Goal: Information Seeking & Learning: Learn about a topic

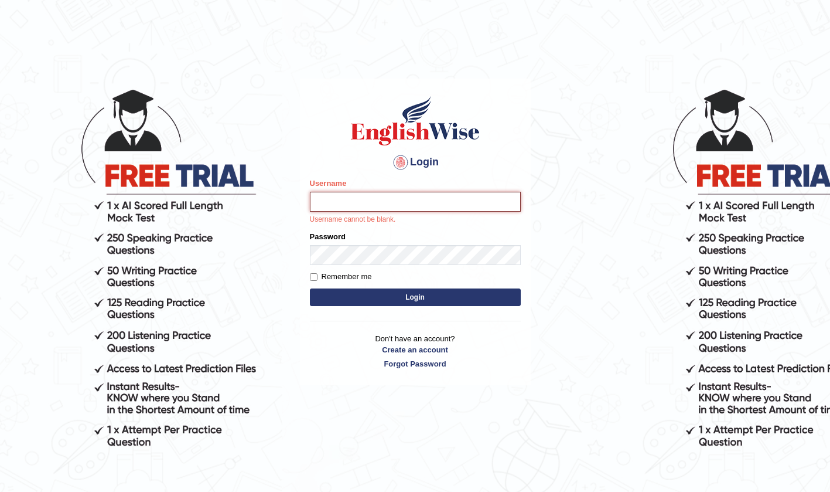
type input "Iqrabatool"
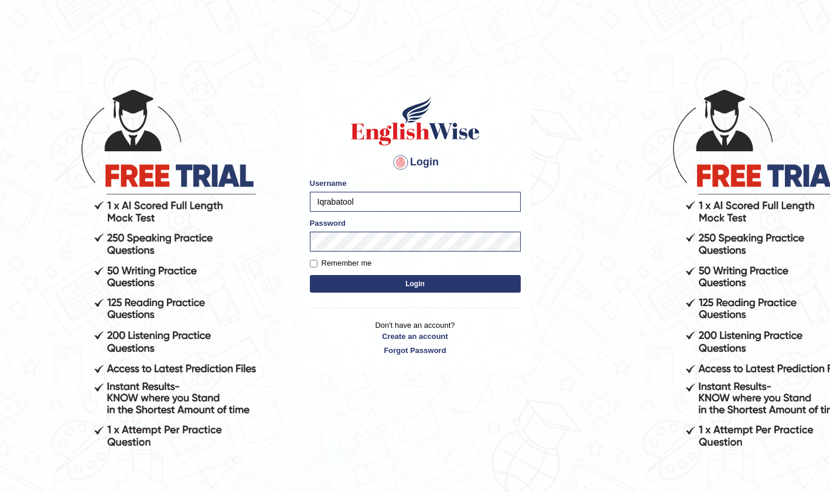
click at [314, 264] on input "Remember me" at bounding box center [314, 264] width 8 height 8
checkbox input "true"
click at [329, 282] on button "Login" at bounding box center [415, 284] width 211 height 18
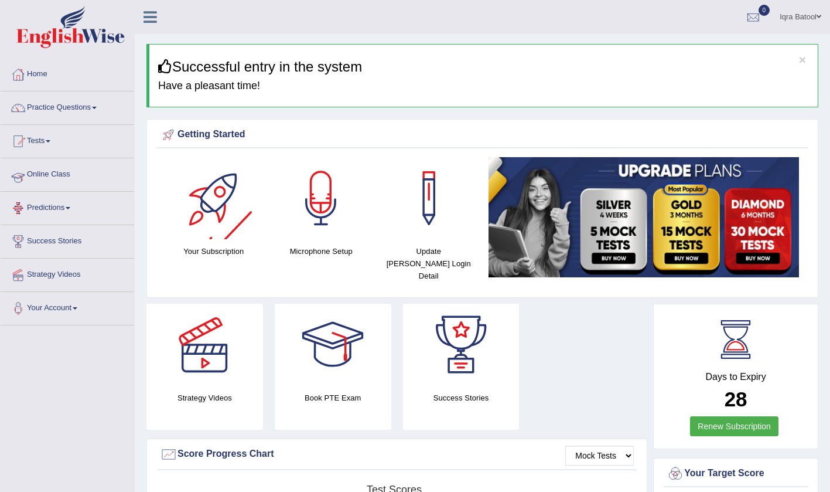
click at [121, 158] on link "Online Class" at bounding box center [68, 172] width 134 height 29
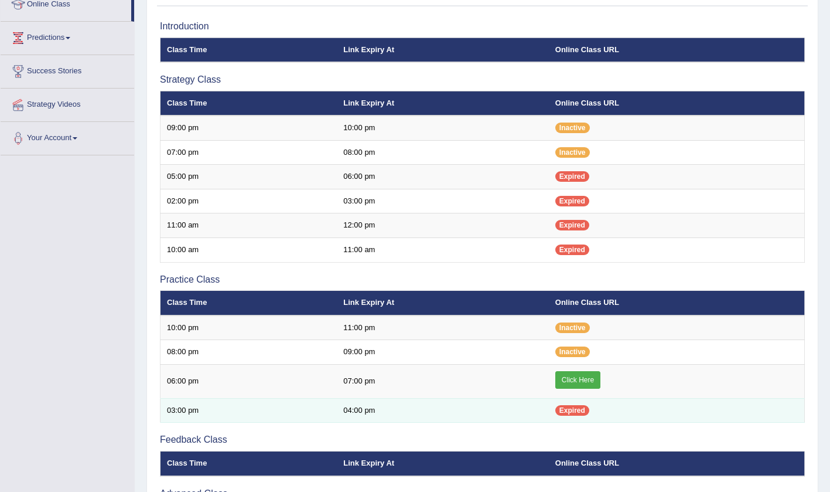
scroll to position [171, 0]
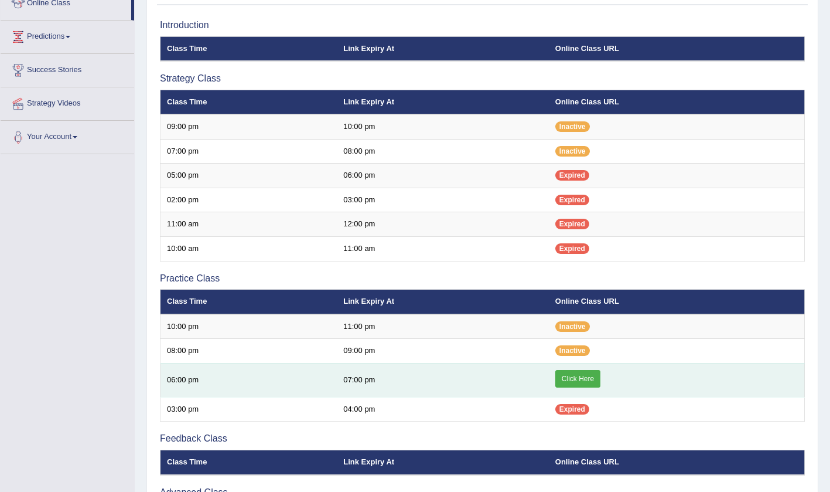
click at [577, 375] on link "Click Here" at bounding box center [578, 379] width 45 height 18
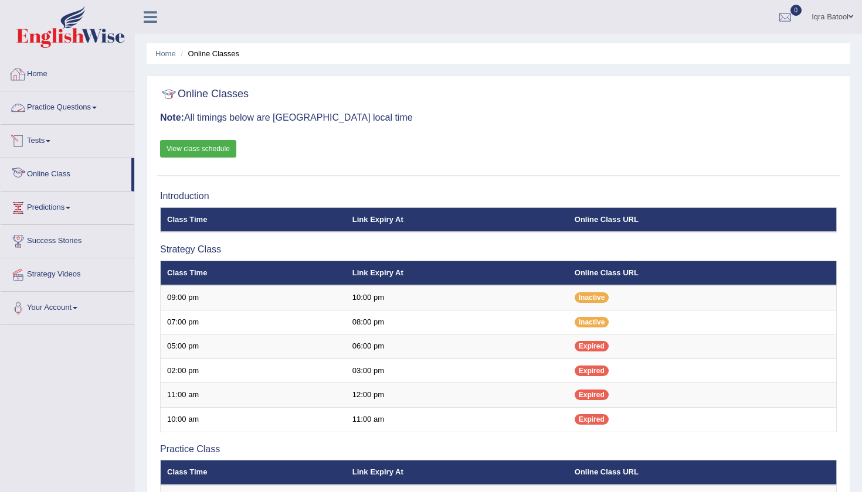
click at [97, 113] on link "Practice Questions" at bounding box center [68, 105] width 134 height 29
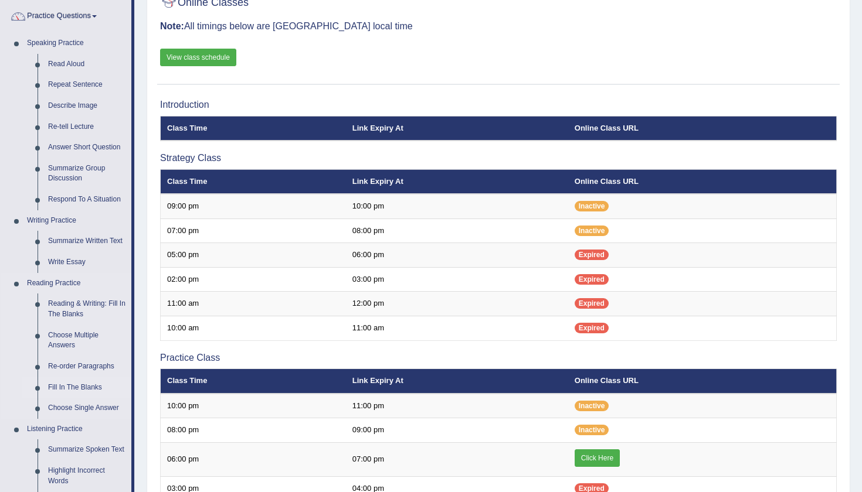
scroll to position [92, 0]
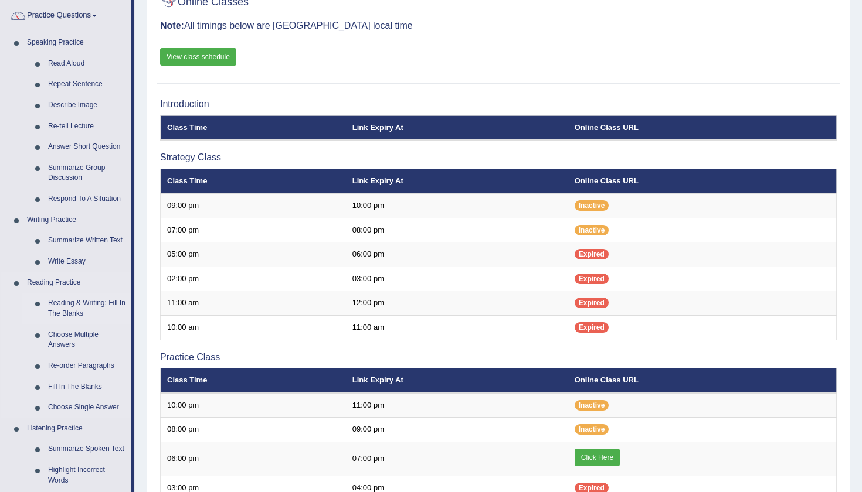
click at [64, 299] on link "Reading & Writing: Fill In The Blanks" at bounding box center [87, 308] width 88 height 31
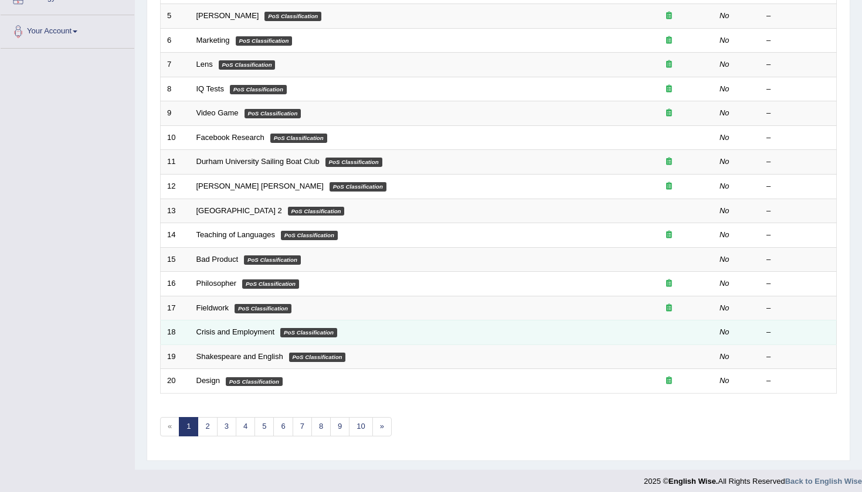
scroll to position [276, 0]
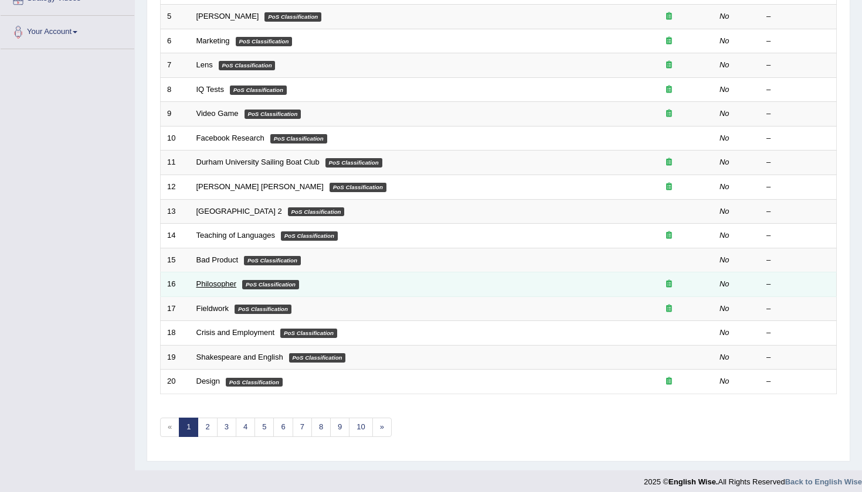
click at [220, 280] on link "Philosopher" at bounding box center [216, 284] width 40 height 9
